Goal: Navigation & Orientation: Find specific page/section

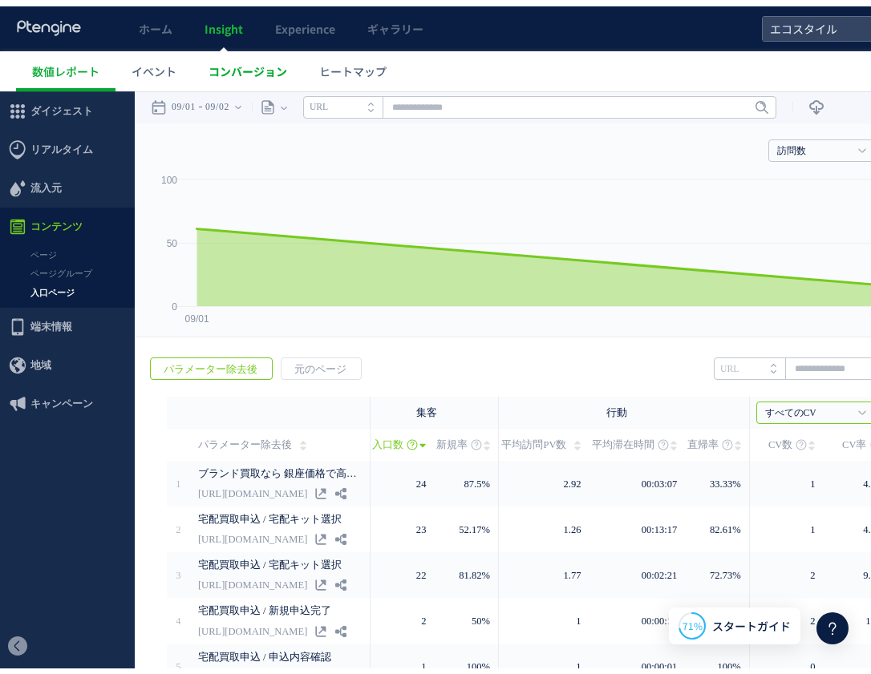
scroll to position [42, 0]
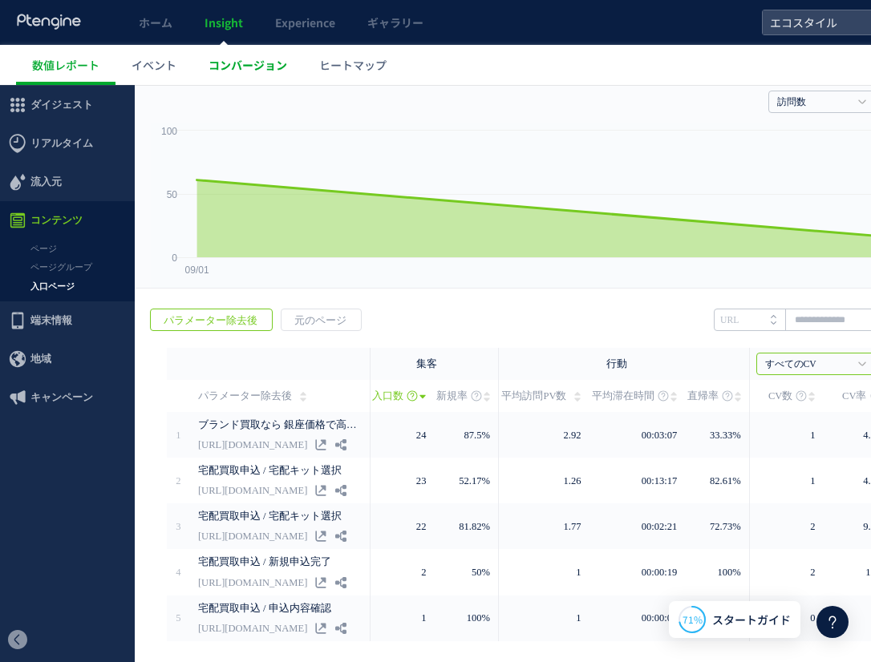
click at [222, 65] on span "コンバージョン" at bounding box center [247, 65] width 79 height 16
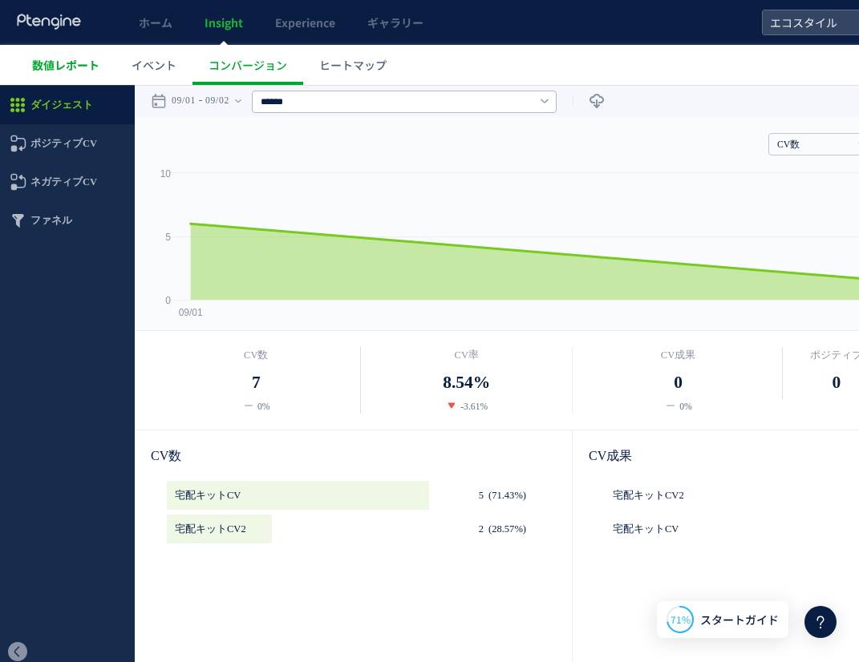
click at [26, 71] on link "数値レポート" at bounding box center [65, 65] width 99 height 40
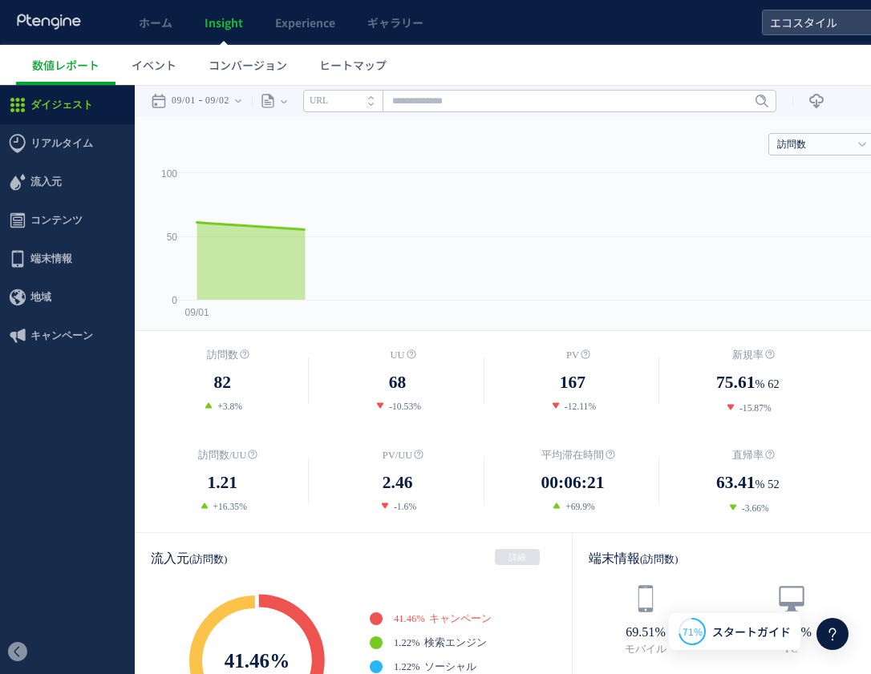
click at [139, 41] on div at bounding box center [435, 337] width 871 height 674
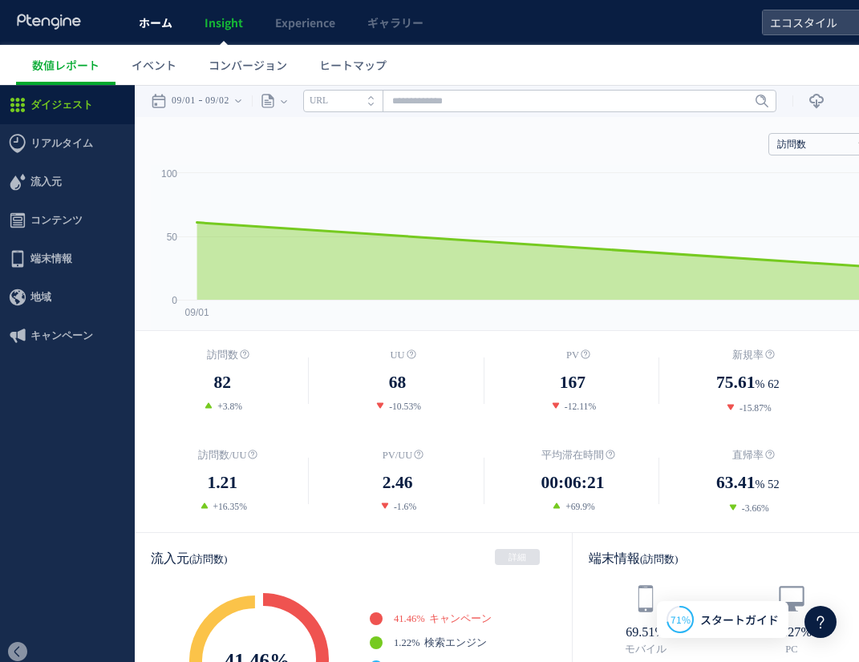
click at [158, 26] on span "ホーム" at bounding box center [156, 22] width 34 height 16
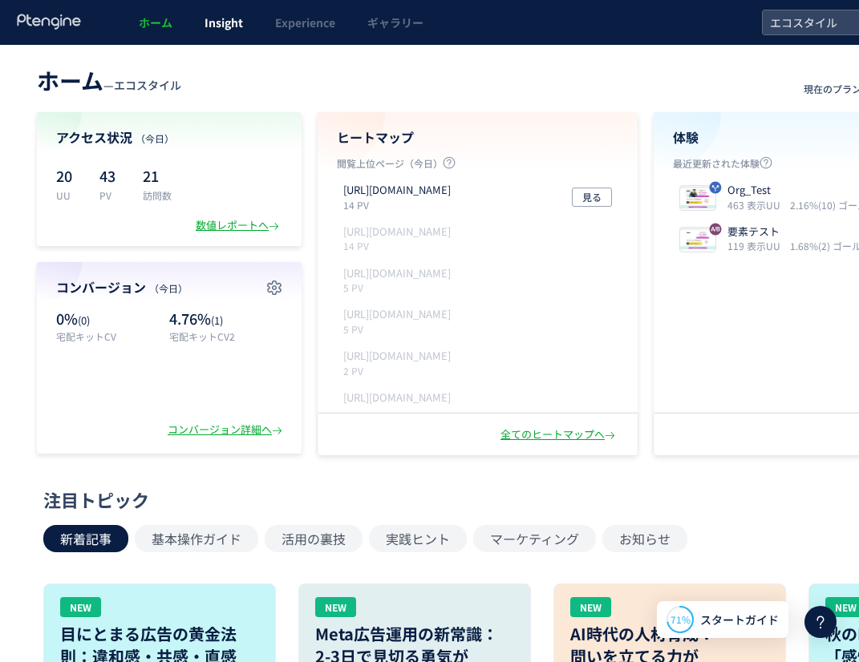
click at [247, 26] on link "Insight" at bounding box center [223, 22] width 71 height 45
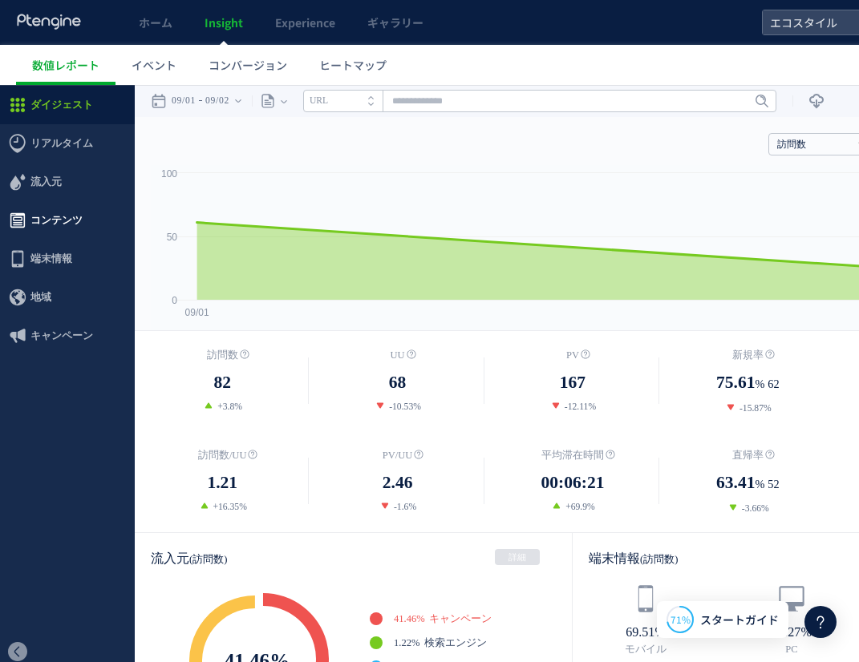
click at [78, 212] on span "コンテンツ" at bounding box center [56, 220] width 52 height 38
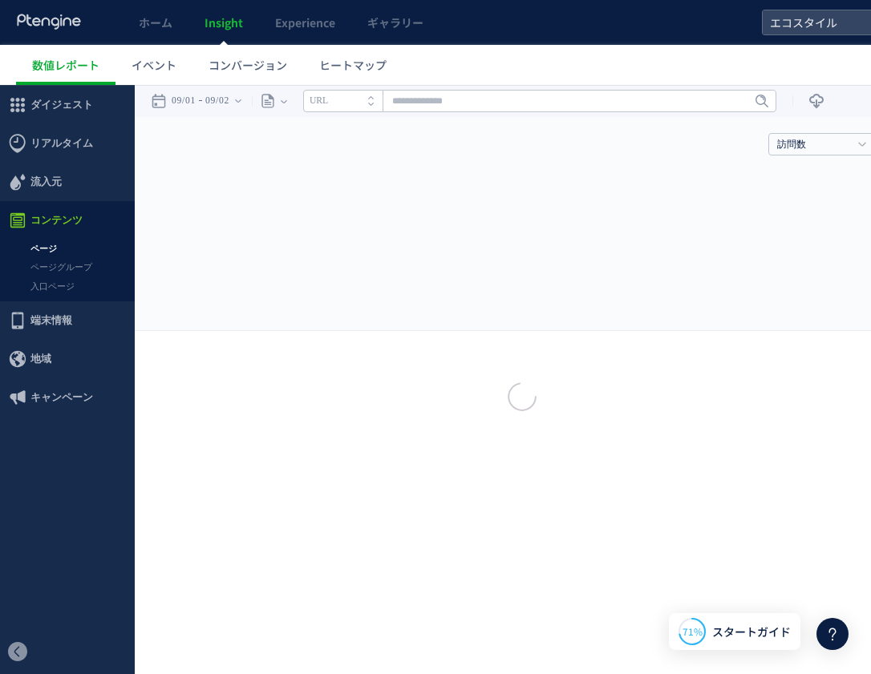
click at [59, 286] on div at bounding box center [435, 337] width 871 height 674
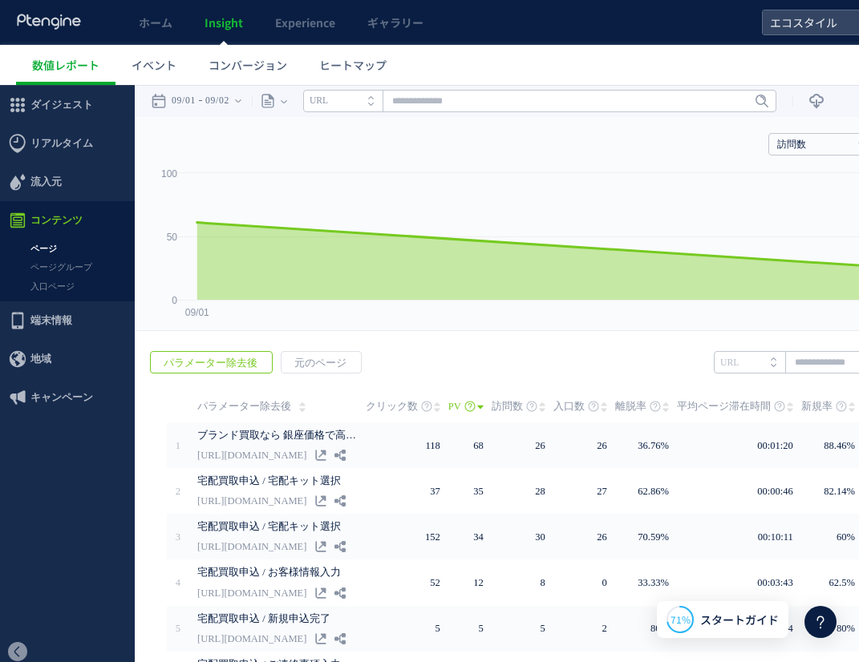
click at [59, 286] on link "入口ページ" at bounding box center [67, 286] width 135 height 18
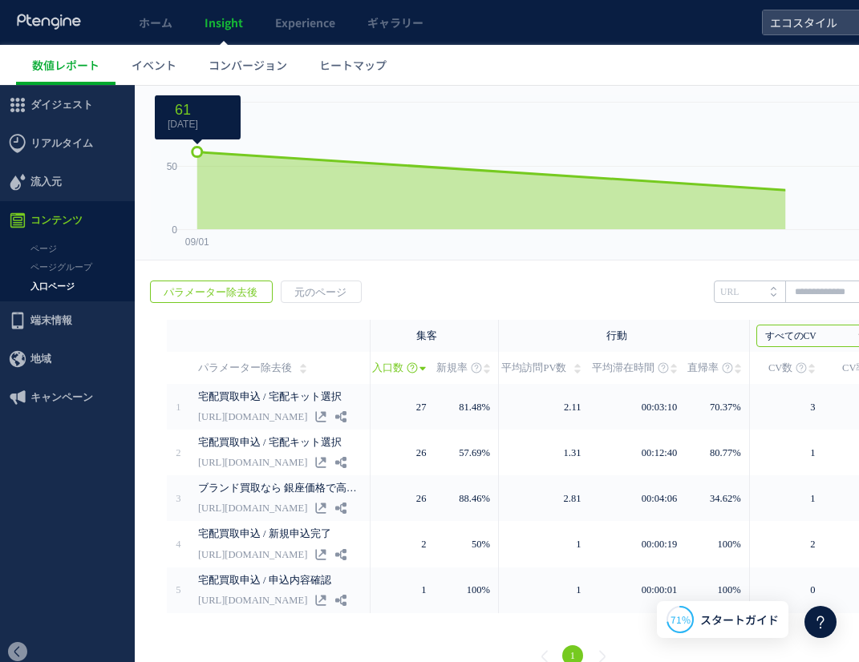
scroll to position [80, 0]
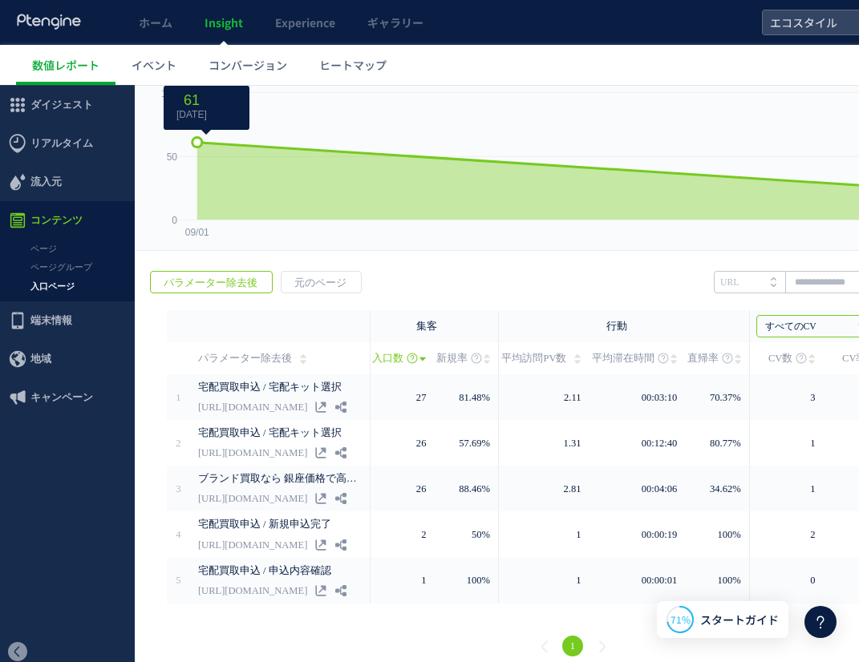
click at [562, 132] on rect at bounding box center [573, 167] width 844 height 165
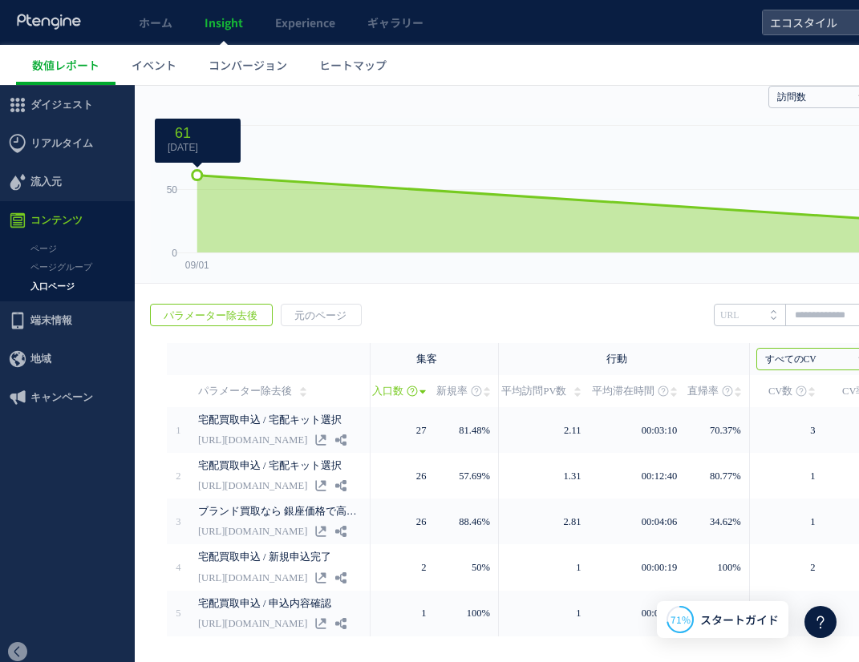
scroll to position [0, 0]
